Goal: Navigation & Orientation: Go to known website

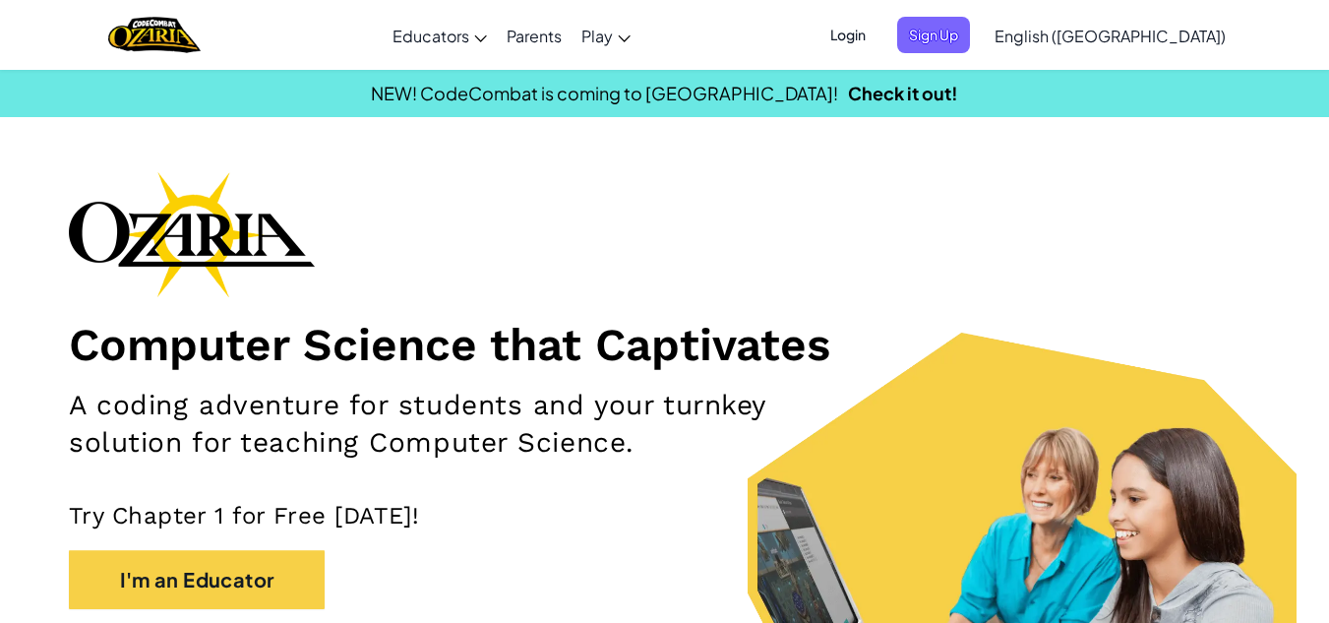
click at [877, 32] on span "Login" at bounding box center [847, 35] width 59 height 36
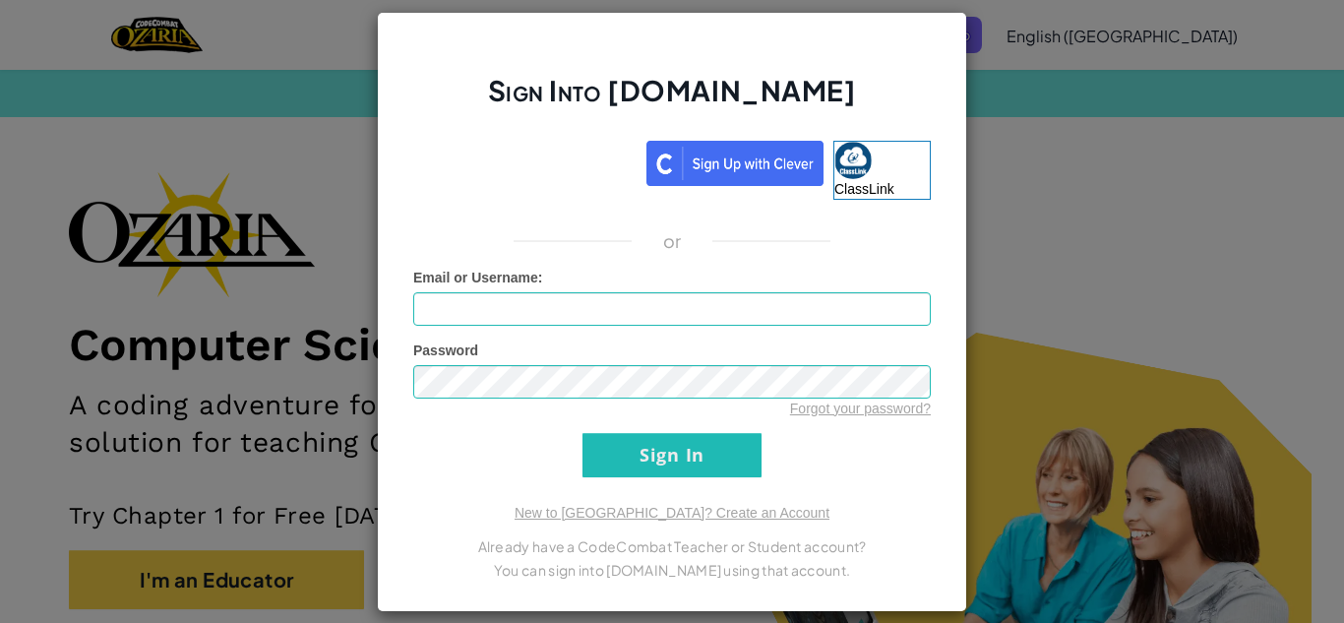
click at [1081, 247] on div "Sign Into [DOMAIN_NAME] ClassLink or Unknown Error Email or Username : Password…" at bounding box center [672, 311] width 1344 height 623
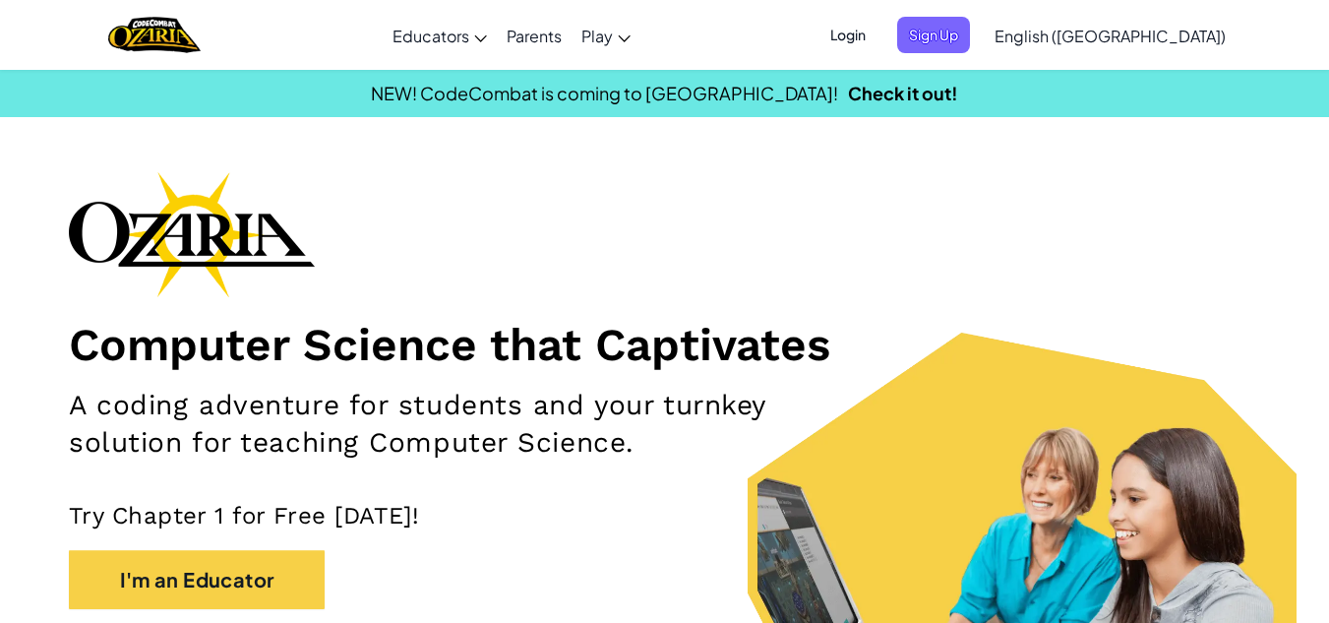
click at [825, 221] on div "Computer Science that Captivates A coding adventure for students and your turnk…" at bounding box center [664, 439] width 1191 height 536
click at [848, 96] on link "Check it out!" at bounding box center [903, 93] width 110 height 23
click at [877, 31] on span "Login" at bounding box center [847, 35] width 59 height 36
